Goal: Task Accomplishment & Management: Manage account settings

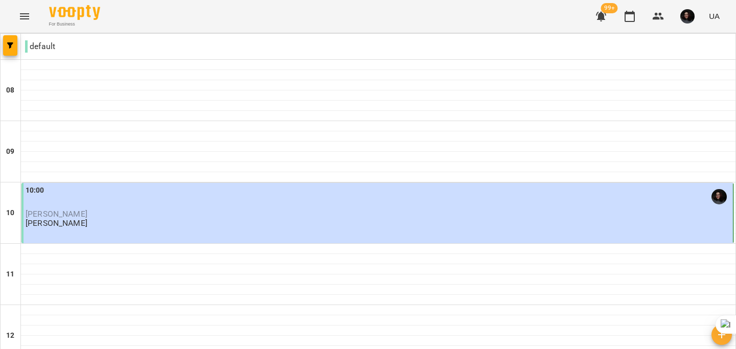
scroll to position [489, 0]
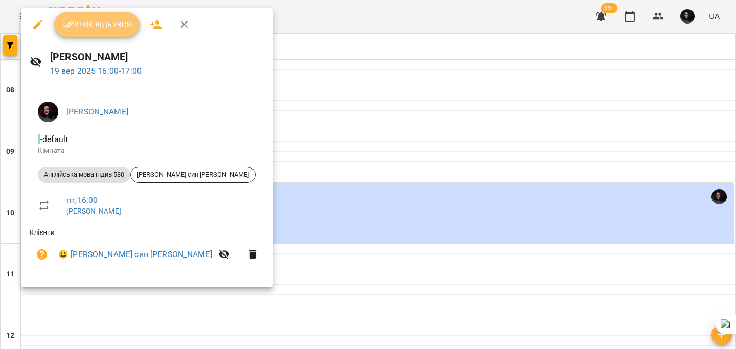
click at [90, 26] on span "Урок відбувся" at bounding box center [97, 24] width 70 height 12
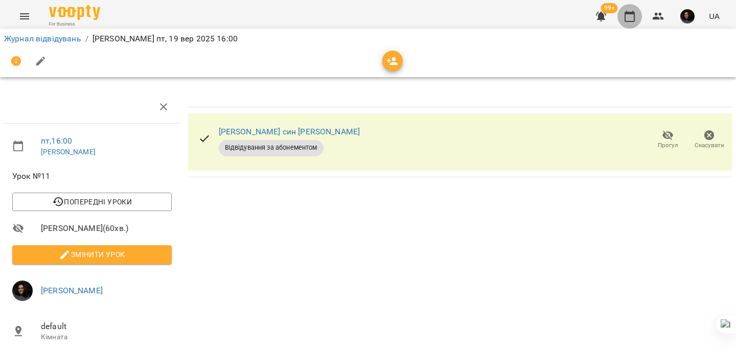
click at [626, 16] on icon "button" at bounding box center [630, 16] width 10 height 11
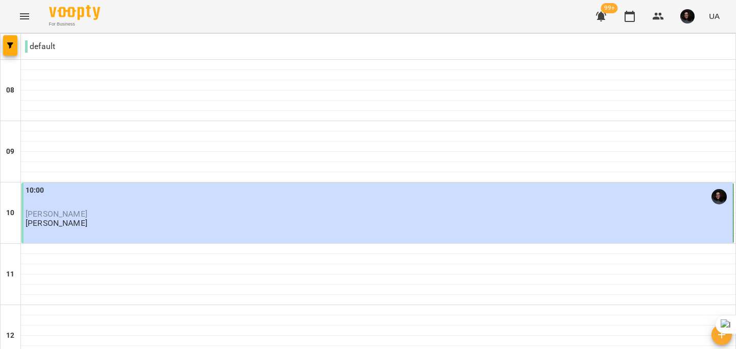
scroll to position [494, 0]
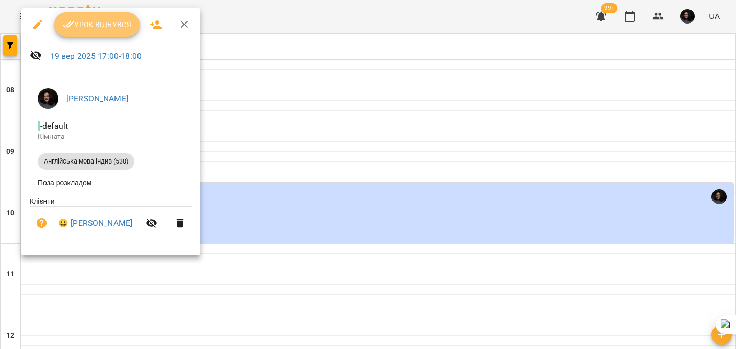
click at [67, 34] on button "Урок відбувся" at bounding box center [97, 24] width 86 height 25
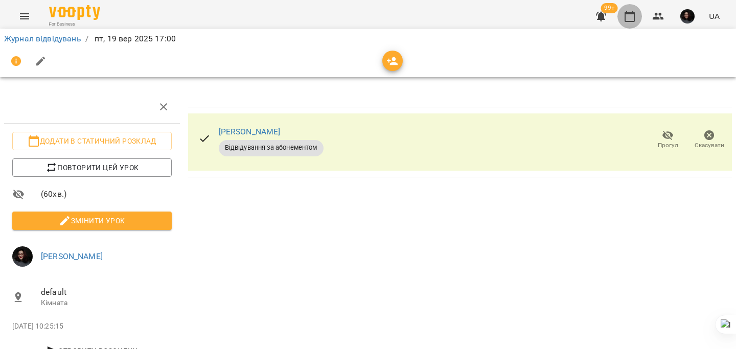
click at [623, 19] on button "button" at bounding box center [630, 16] width 25 height 25
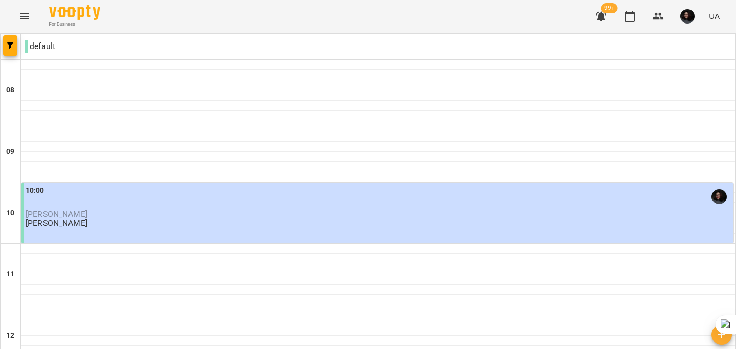
scroll to position [455, 0]
